Goal: Task Accomplishment & Management: Manage account settings

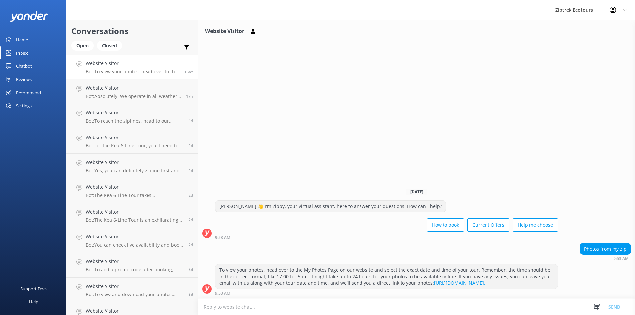
click at [44, 75] on link "Reviews" at bounding box center [33, 79] width 66 height 13
